Goal: Transaction & Acquisition: Purchase product/service

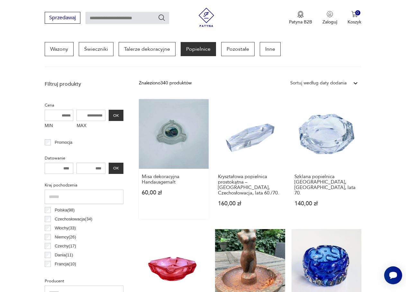
scroll to position [225, 0]
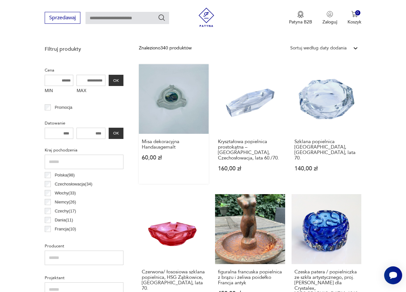
click at [157, 94] on link "Misa dekoracyjna Handausgemalt 60,00 zł" at bounding box center [174, 124] width 70 height 120
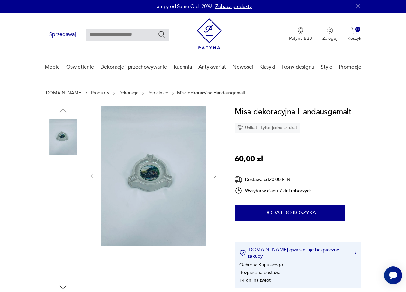
click at [60, 211] on img at bounding box center [63, 219] width 37 height 37
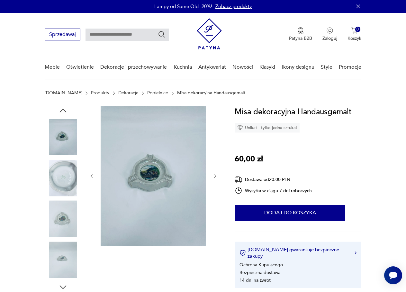
click at [56, 216] on img at bounding box center [63, 219] width 37 height 37
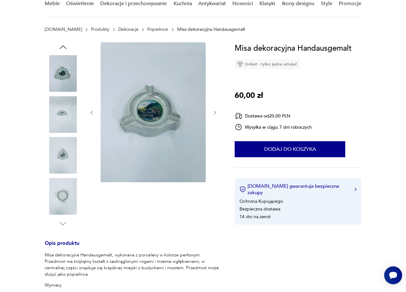
scroll to position [64, 0]
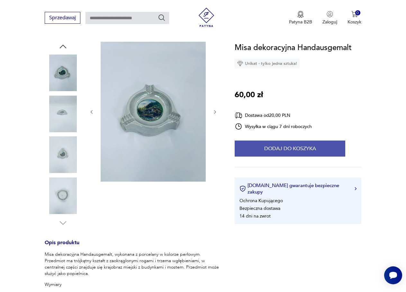
click at [263, 147] on button "Dodaj do koszyka" at bounding box center [290, 149] width 111 height 16
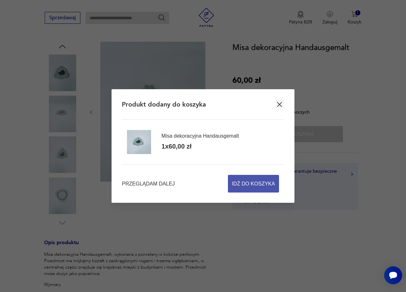
click at [242, 184] on span "Idź do koszyka" at bounding box center [253, 183] width 43 height 17
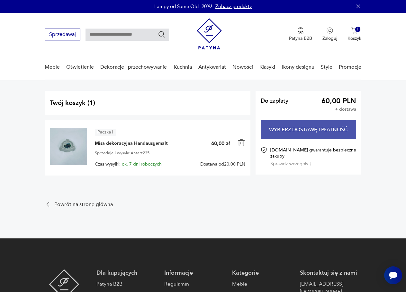
click at [312, 122] on button "Wybierz dostawę i płatność" at bounding box center [309, 130] width 96 height 19
